Goal: Transaction & Acquisition: Book appointment/travel/reservation

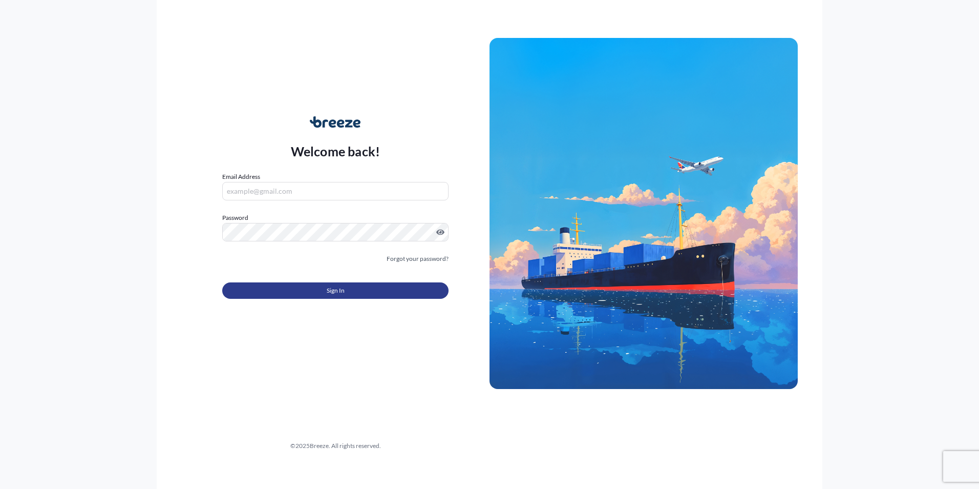
type input "[EMAIL_ADDRESS][DOMAIN_NAME]"
click at [333, 287] on span "Sign In" at bounding box center [336, 290] width 18 height 10
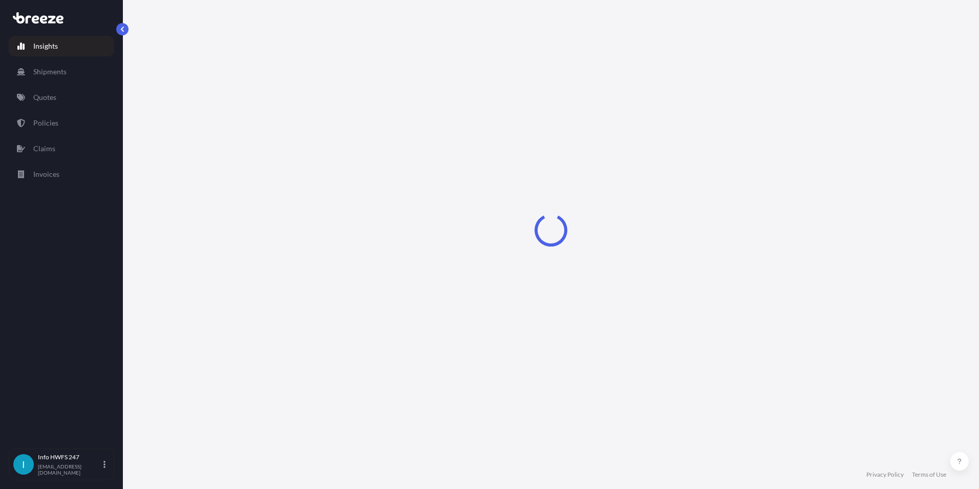
select select "2025"
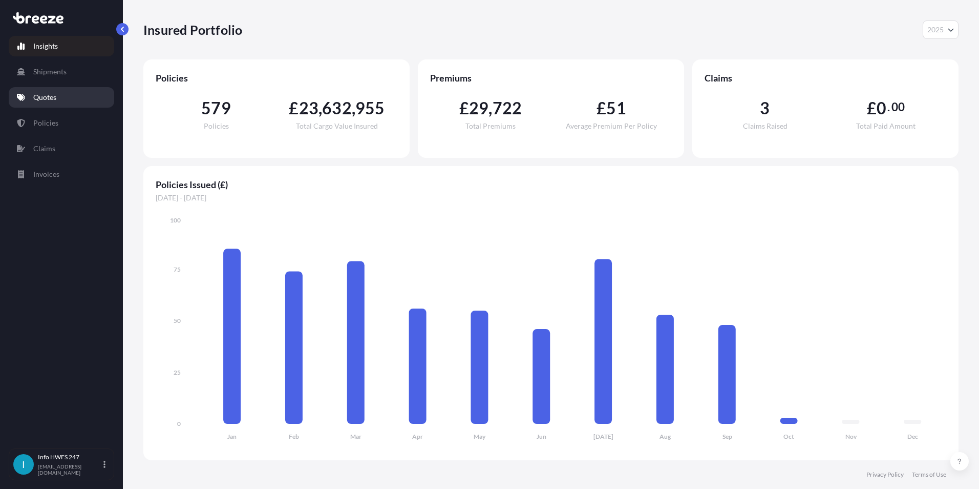
click at [44, 93] on p "Quotes" at bounding box center [44, 97] width 23 height 10
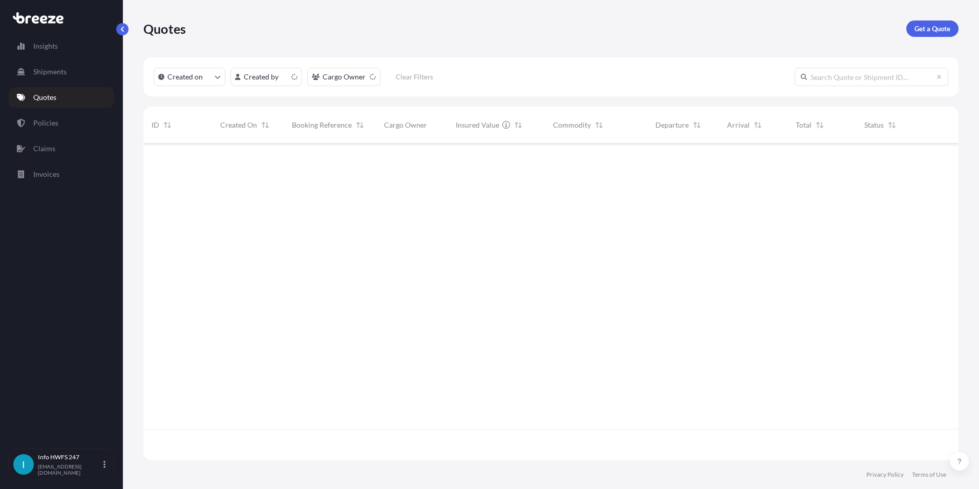
scroll to position [314, 808]
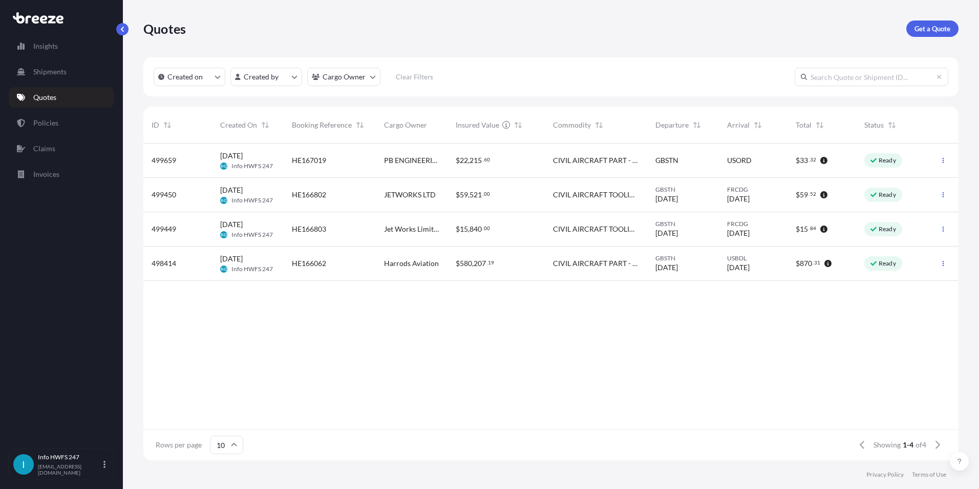
click at [951, 29] on link "Get a Quote" at bounding box center [932, 28] width 52 height 16
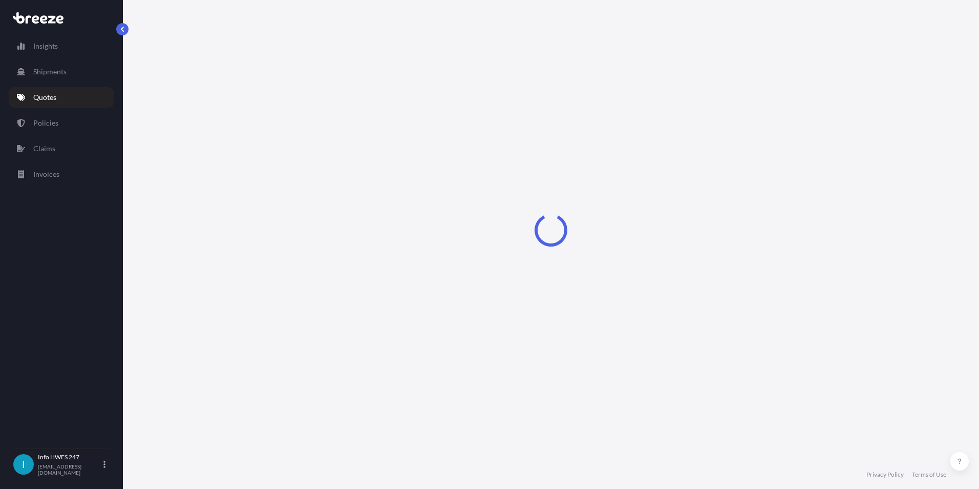
select select "Air"
select select "1"
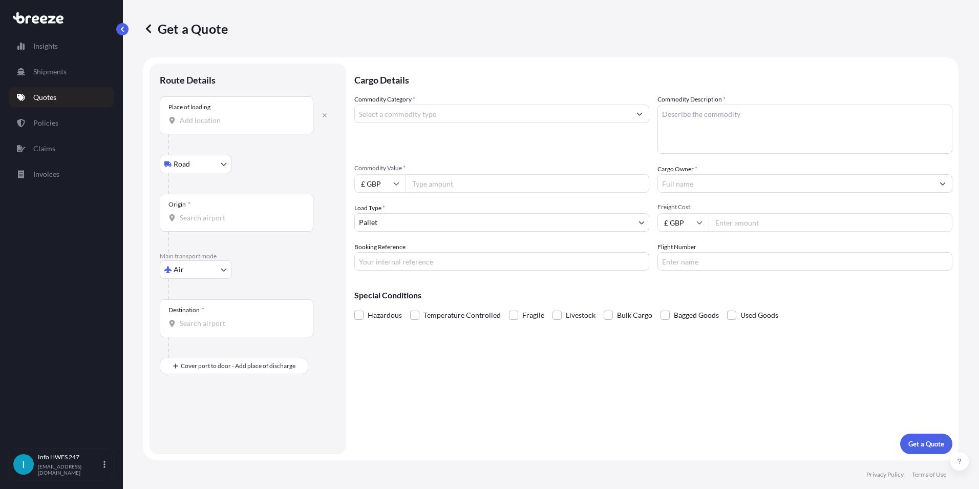
click at [213, 130] on div "Place of loading" at bounding box center [237, 115] width 154 height 38
click at [213, 125] on input "Place of loading" at bounding box center [240, 120] width 121 height 10
drag, startPoint x: 218, startPoint y: 123, endPoint x: 135, endPoint y: 114, distance: 84.0
click at [135, 114] on div "Get a Quote Route Details Place of loading 75626 Road Road Rail Origin * Main t…" at bounding box center [551, 230] width 856 height 460
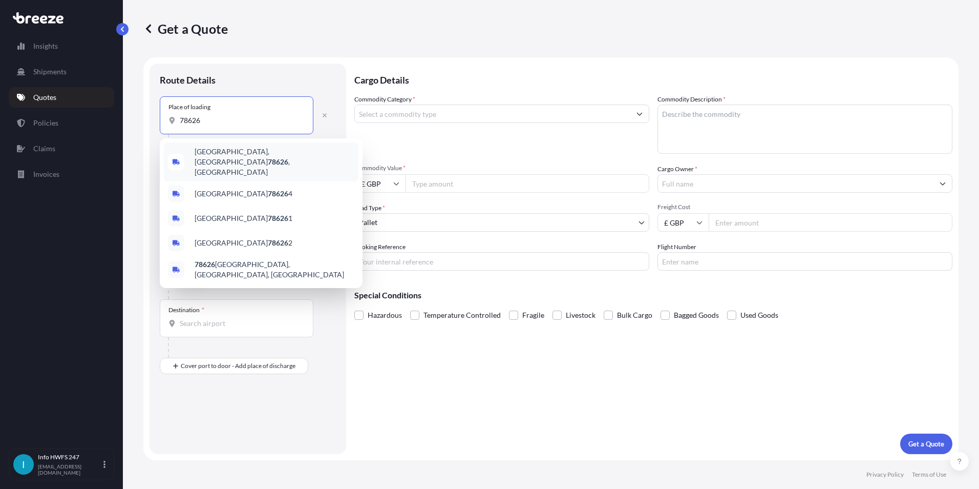
click at [228, 153] on span "[GEOGRAPHIC_DATA] , [GEOGRAPHIC_DATA]" at bounding box center [275, 161] width 160 height 31
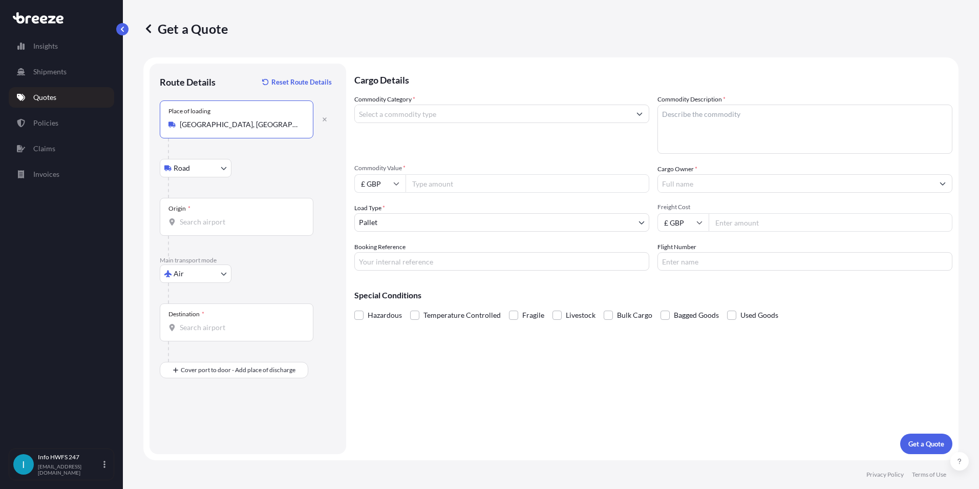
type input "[GEOGRAPHIC_DATA], [GEOGRAPHIC_DATA]"
click at [214, 210] on div "Origin *" at bounding box center [237, 217] width 154 height 38
click at [214, 217] on input "Origin *" at bounding box center [240, 222] width 121 height 10
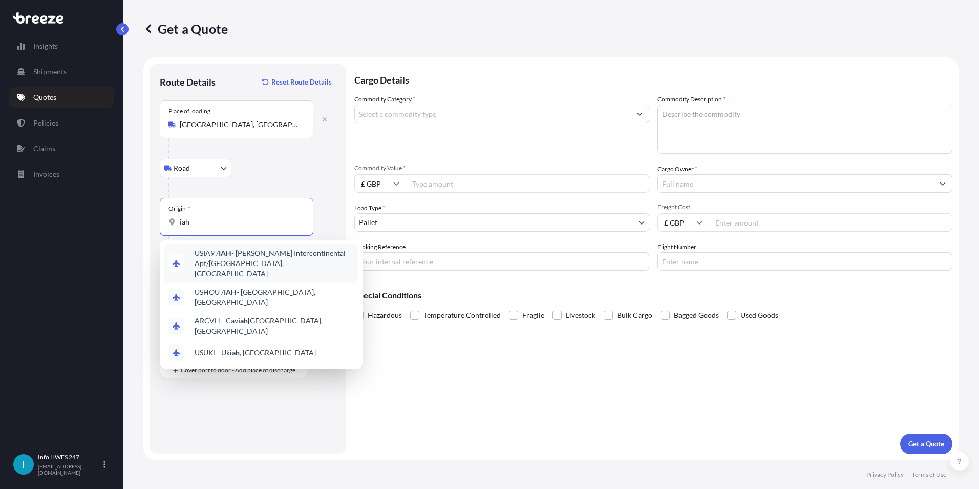
click at [241, 264] on span "USIA9 / IAH - [PERSON_NAME] Intercontinental Apt/[GEOGRAPHIC_DATA], [GEOGRAPHIC…" at bounding box center [275, 263] width 160 height 31
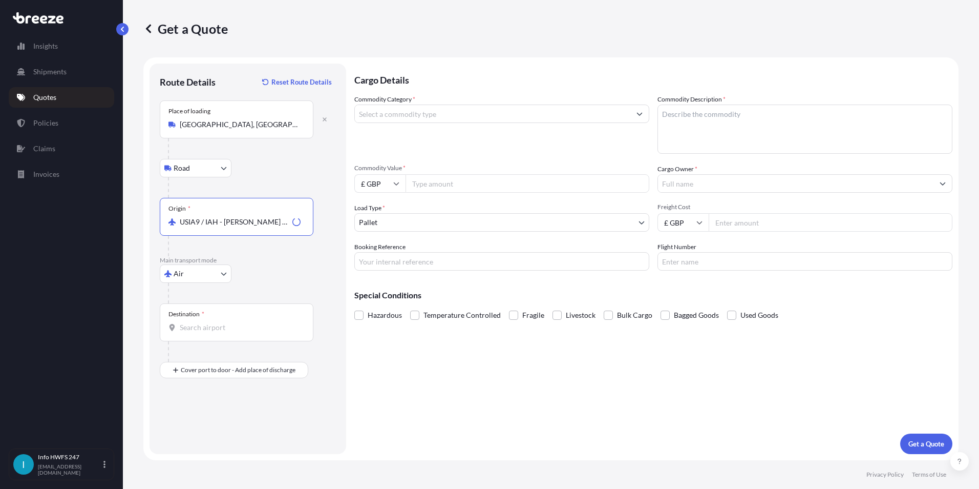
type input "USIA9 / IAH - [PERSON_NAME] Intercontinental Apt/[GEOGRAPHIC_DATA], [GEOGRAPHIC…"
click at [203, 327] on input "Destination *" at bounding box center [240, 327] width 121 height 10
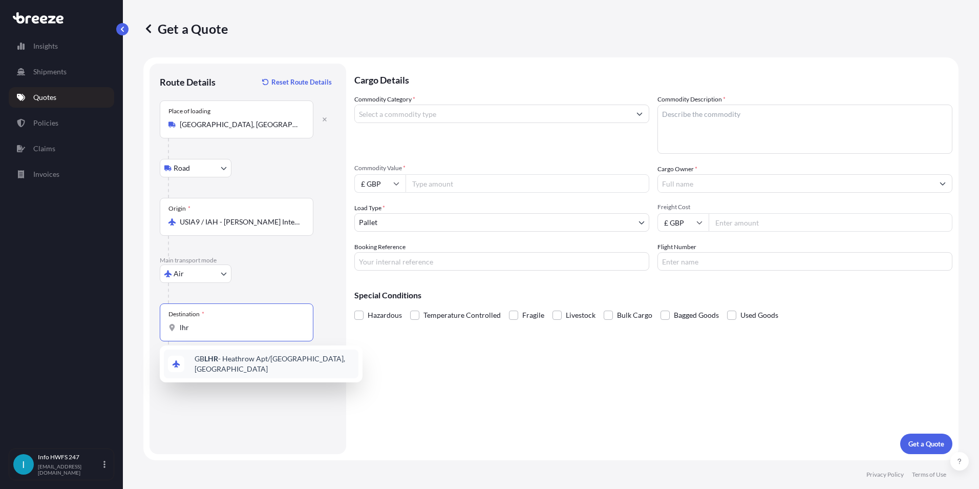
click at [227, 361] on span "GB LHR - Heathrow Apt/[GEOGRAPHIC_DATA], [GEOGRAPHIC_DATA]" at bounding box center [275, 363] width 160 height 20
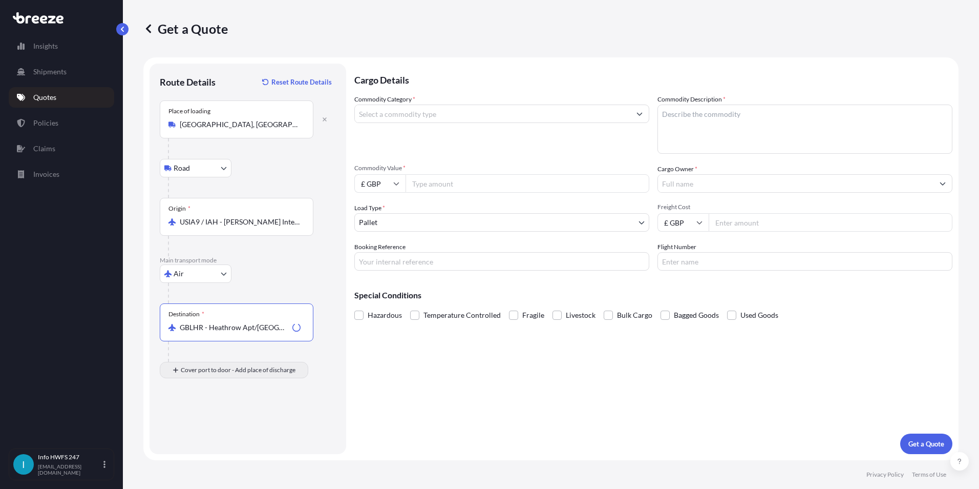
type input "GBLHR - Heathrow Apt/[GEOGRAPHIC_DATA], [GEOGRAPHIC_DATA]"
click at [209, 432] on div "Place of Discharge" at bounding box center [237, 419] width 154 height 38
click at [209, 430] on input "Place of Discharge" at bounding box center [240, 424] width 121 height 10
type input "Stansted CM24 1QQ, [GEOGRAPHIC_DATA]"
click at [395, 105] on input "Commodity Category *" at bounding box center [493, 113] width 276 height 18
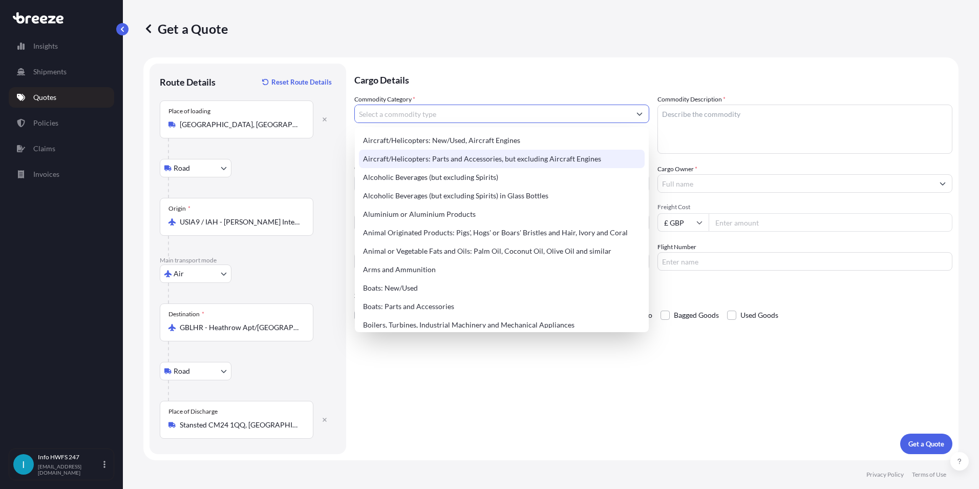
click at [414, 156] on div "Aircraft/Helicopters: Parts and Accessories, but excluding Aircraft Engines" at bounding box center [502, 159] width 286 height 18
type input "Aircraft/Helicopters: Parts and Accessories, but excluding Aircraft Engines"
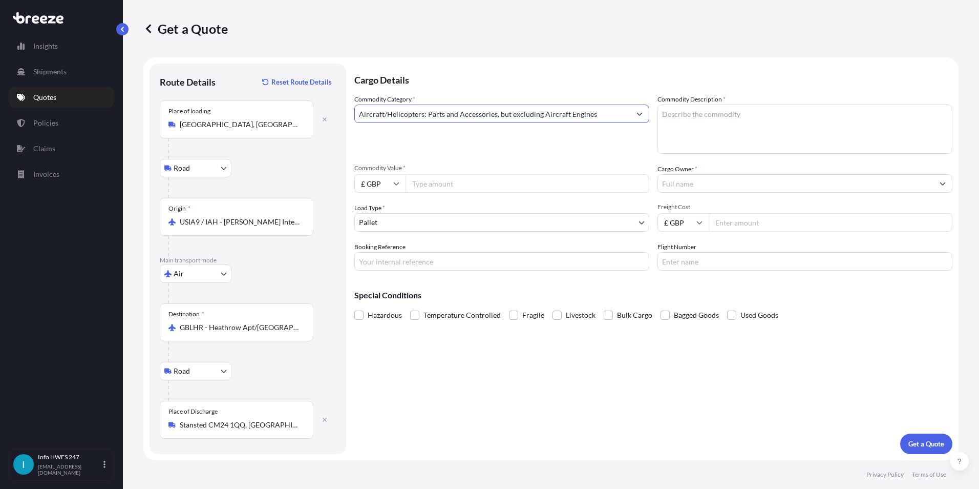
click at [739, 117] on textarea "Commodity Description *" at bounding box center [805, 128] width 295 height 49
type textarea "AIRCRAFT FRIDGE"
click at [391, 187] on input "£ GBP" at bounding box center [379, 183] width 51 height 18
click at [389, 255] on div "$ USD" at bounding box center [379, 254] width 43 height 19
type input "$ USD"
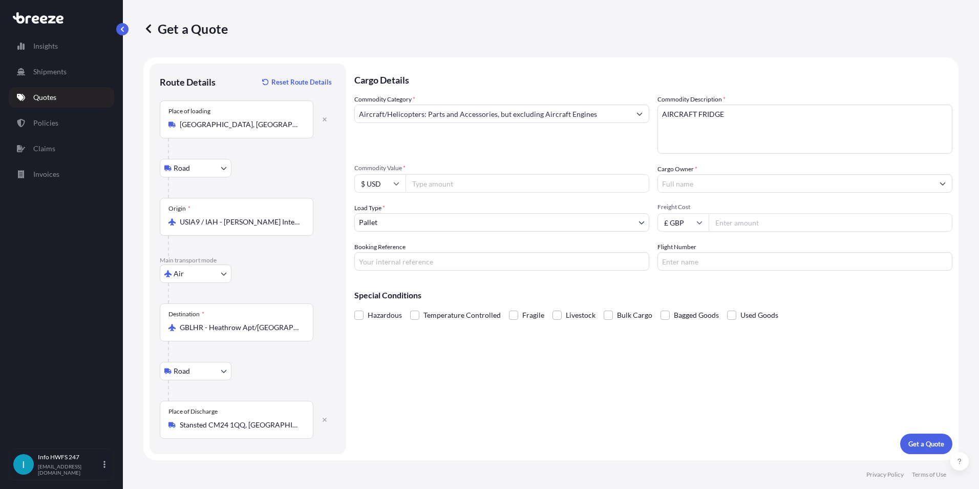
click at [427, 184] on input "Commodity Value *" at bounding box center [528, 183] width 244 height 18
type input "9173.23"
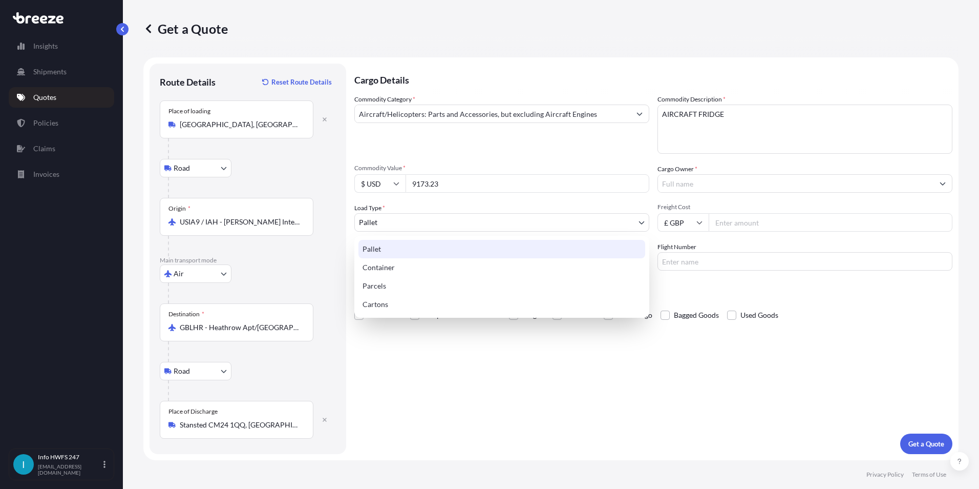
click at [523, 220] on body "Insights Shipments Quotes Policies Claims Invoices I Info HWFS 247 [EMAIL_ADDRE…" at bounding box center [489, 244] width 979 height 489
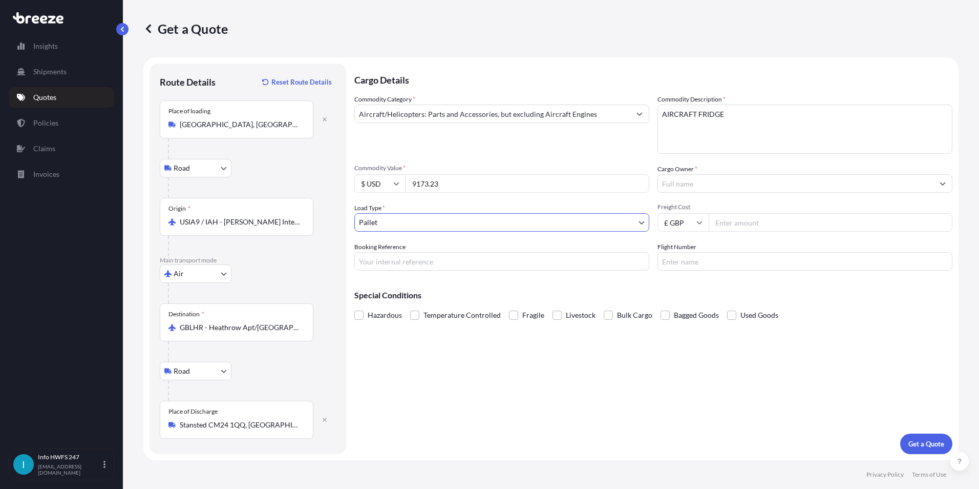
click at [693, 189] on input "Cargo Owner *" at bounding box center [796, 183] width 276 height 18
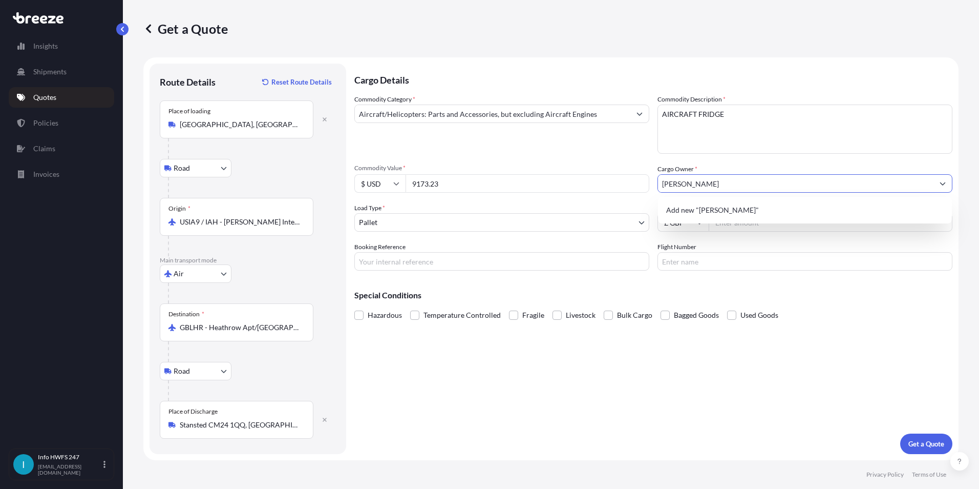
drag, startPoint x: 718, startPoint y: 186, endPoint x: 575, endPoint y: 185, distance: 143.4
click at [575, 186] on div "Commodity Category * Aircraft/Helicopters: Parts and Accessories, but excluding…" at bounding box center [653, 182] width 598 height 176
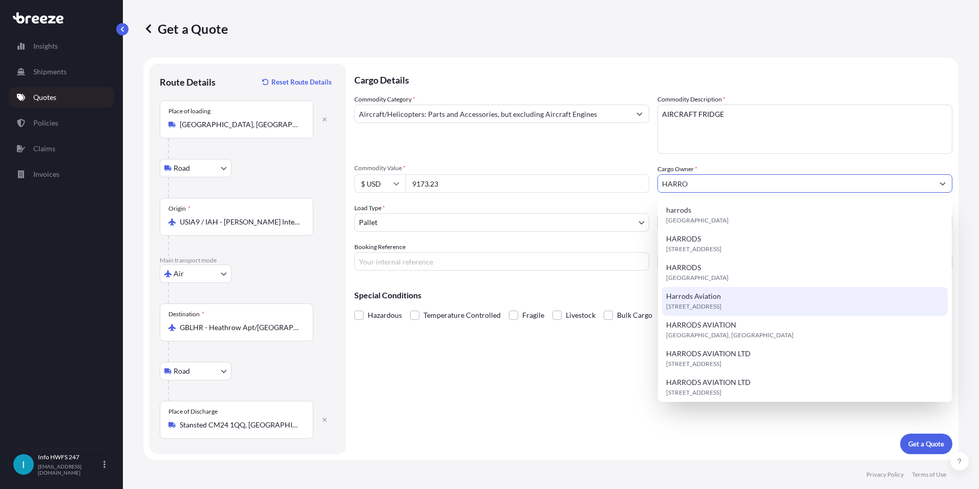
click at [722, 307] on span "[STREET_ADDRESS]" at bounding box center [693, 306] width 55 height 10
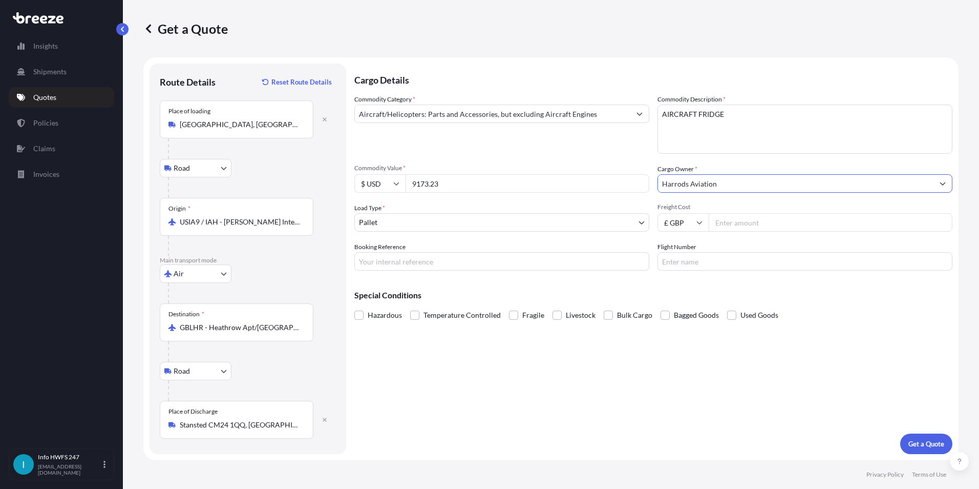
type input "Harrods Aviation"
click at [394, 256] on input "Booking Reference" at bounding box center [501, 261] width 295 height 18
type input "HI164435"
click at [663, 254] on input "Flight Number" at bounding box center [805, 261] width 295 height 18
type input "UA0005"
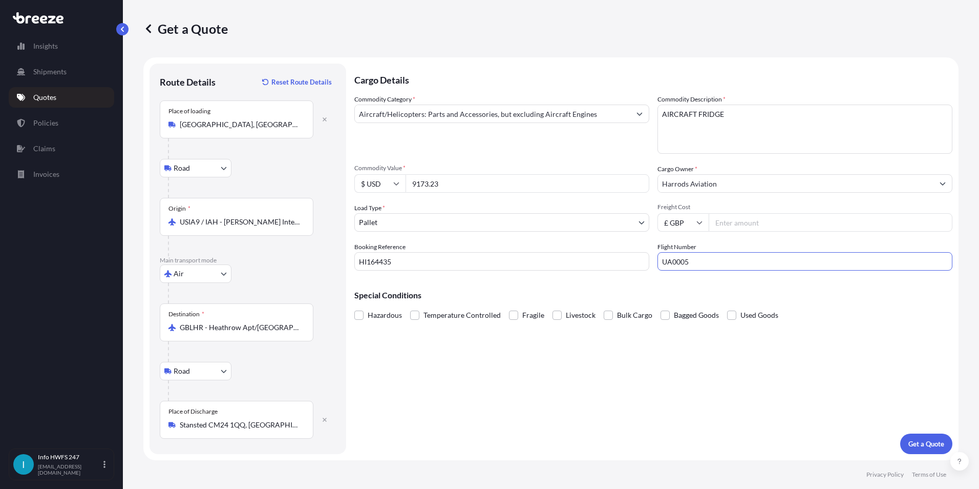
click at [918, 438] on p "Get a Quote" at bounding box center [927, 443] width 36 height 10
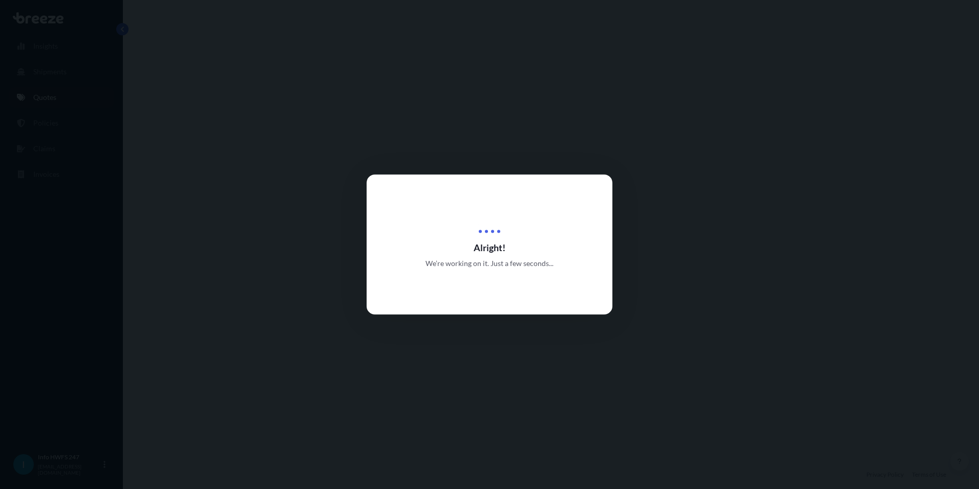
scroll to position [410, 0]
select select "Road"
select select "Air"
select select "Road"
select select "1"
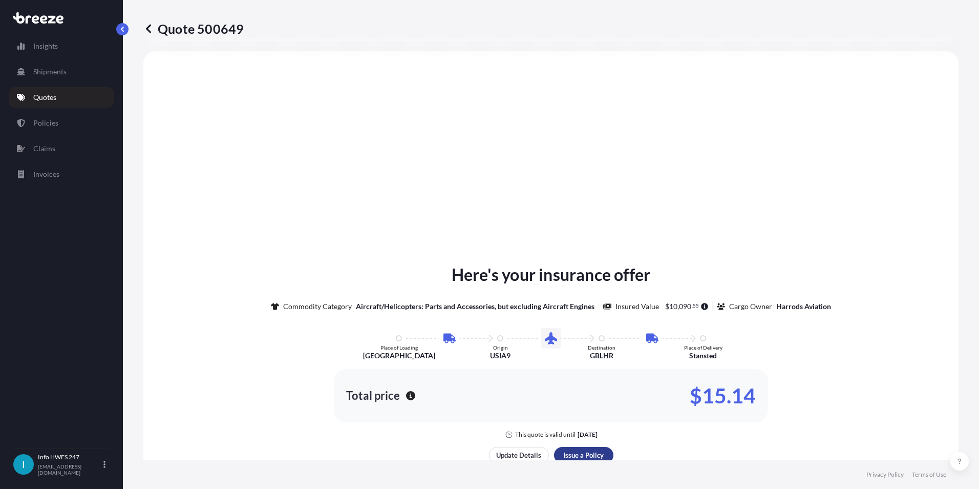
scroll to position [1351, 0]
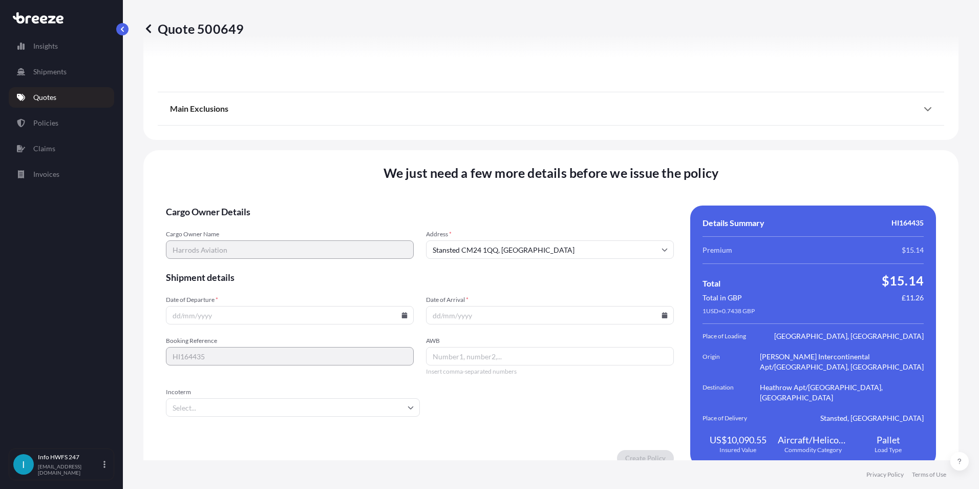
click at [213, 291] on form "Cargo Owner Details Cargo Owner Name Harrods Aviation Address * Stansted CM24 1…" at bounding box center [420, 335] width 508 height 261
drag, startPoint x: 213, startPoint y: 291, endPoint x: 213, endPoint y: 303, distance: 11.3
click at [213, 306] on input "Date of Departure *" at bounding box center [290, 315] width 248 height 18
click at [402, 312] on icon at bounding box center [405, 315] width 6 height 6
click at [334, 133] on button at bounding box center [330, 132] width 16 height 16
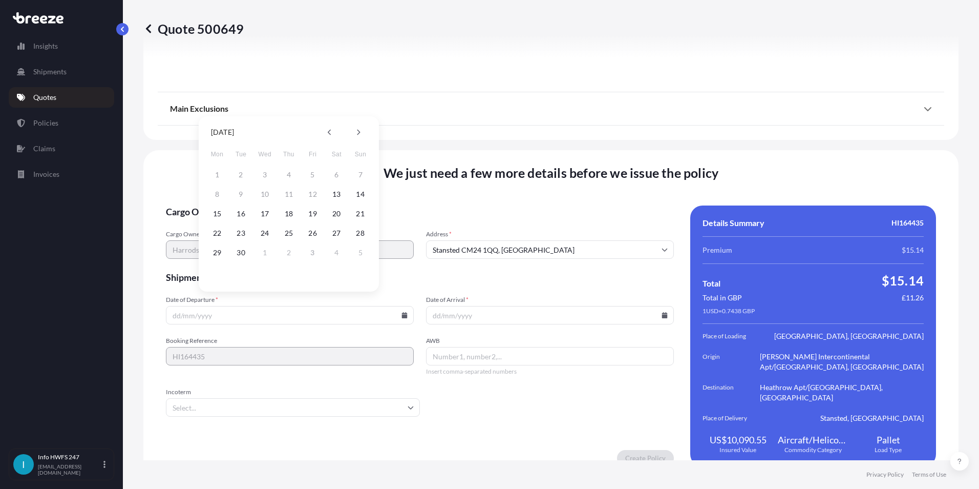
click at [395, 306] on input "Date of Departure *" at bounding box center [290, 315] width 248 height 18
click at [405, 312] on icon at bounding box center [405, 315] width 6 height 6
click at [324, 136] on button at bounding box center [330, 132] width 16 height 16
